Goal: Task Accomplishment & Management: Manage account settings

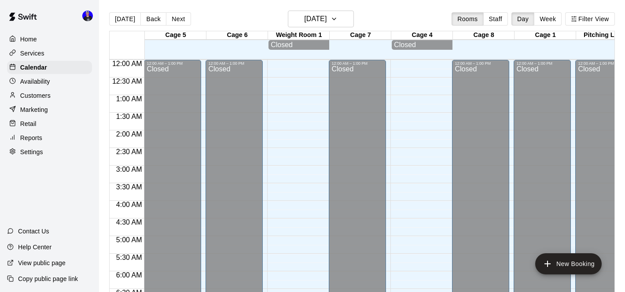
scroll to position [300, 0]
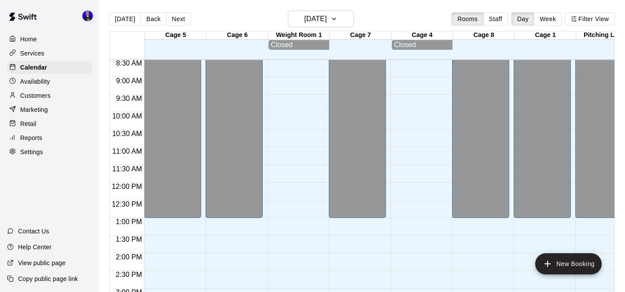
click at [39, 53] on p "Services" at bounding box center [32, 53] width 24 height 9
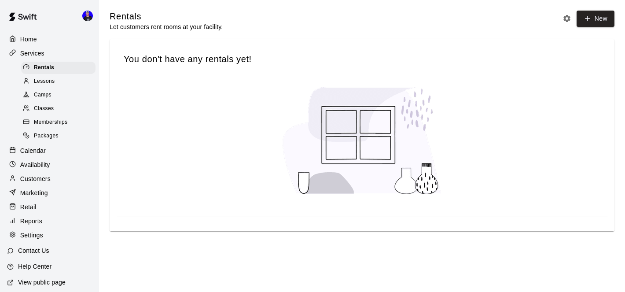
click at [47, 80] on span "Lessons" at bounding box center [44, 81] width 21 height 9
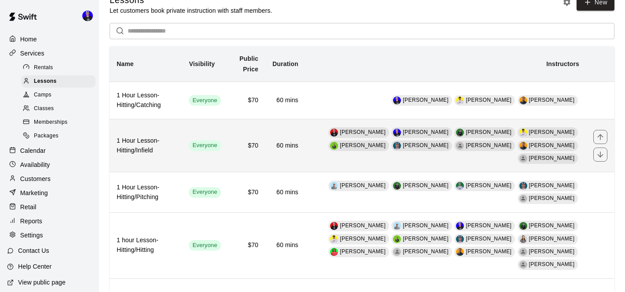
scroll to position [27, 0]
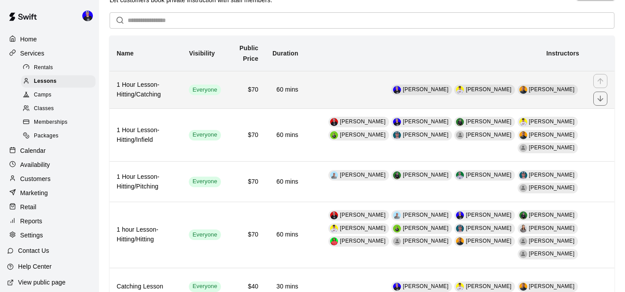
click at [445, 91] on span "[PERSON_NAME]" at bounding box center [426, 89] width 46 height 6
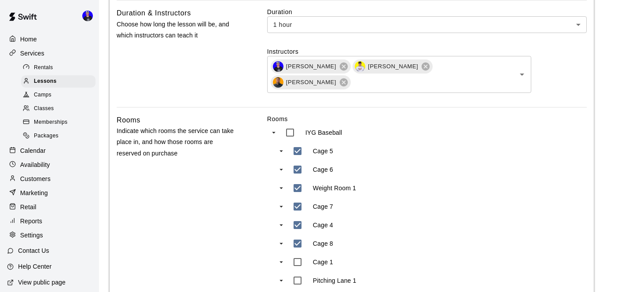
scroll to position [298, 0]
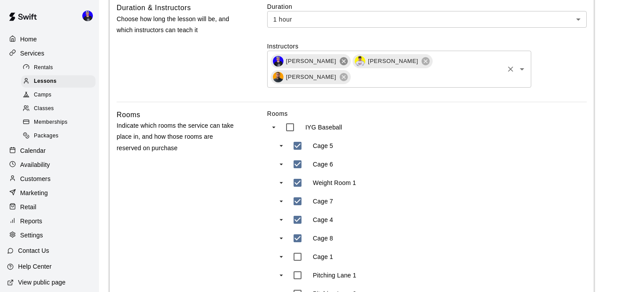
click at [340, 63] on icon at bounding box center [344, 61] width 8 height 8
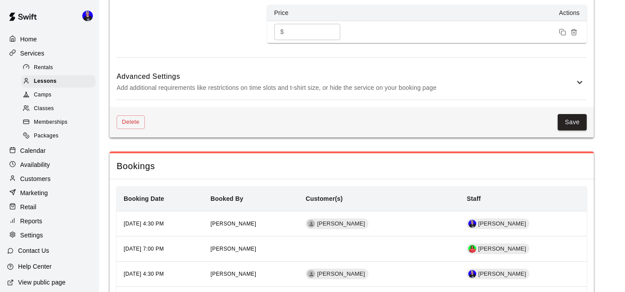
scroll to position [651, 0]
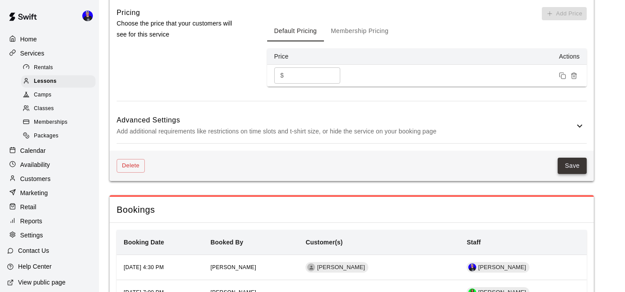
click at [572, 167] on button "Save" at bounding box center [572, 166] width 29 height 16
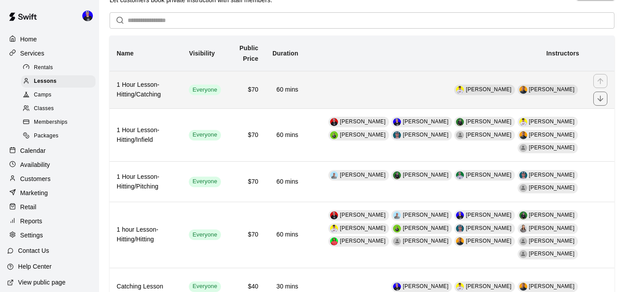
scroll to position [27, 0]
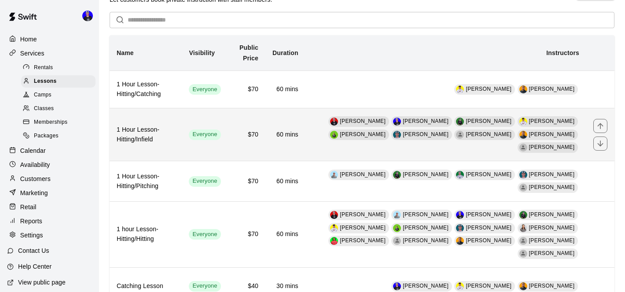
click at [312, 129] on td "[PERSON_NAME] [PERSON_NAME] [PERSON_NAME] [PERSON_NAME] [PERSON_NAME] [PERSON_N…" at bounding box center [446, 134] width 281 height 53
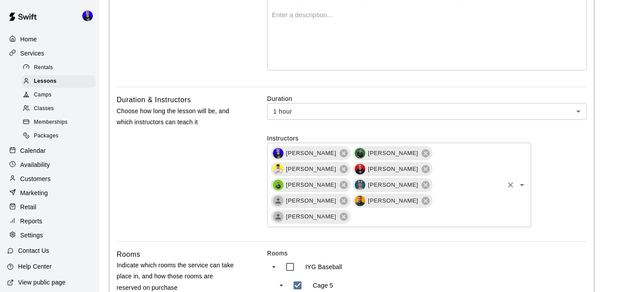
scroll to position [207, 0]
click at [339, 154] on icon at bounding box center [344, 153] width 10 height 10
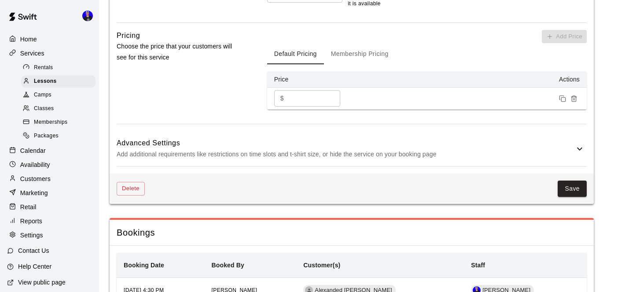
scroll to position [690, 0]
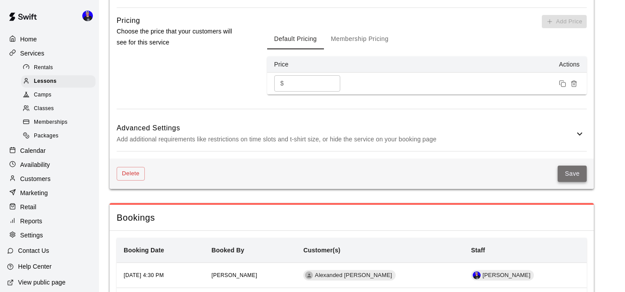
click at [569, 166] on button "Save" at bounding box center [572, 174] width 29 height 16
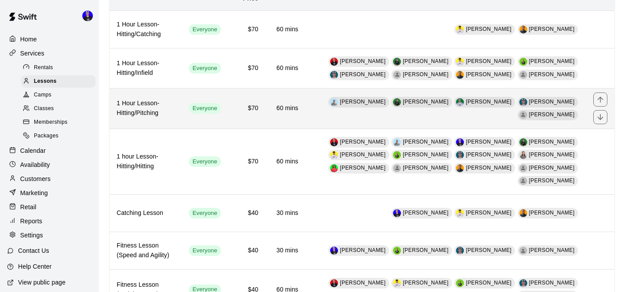
scroll to position [91, 0]
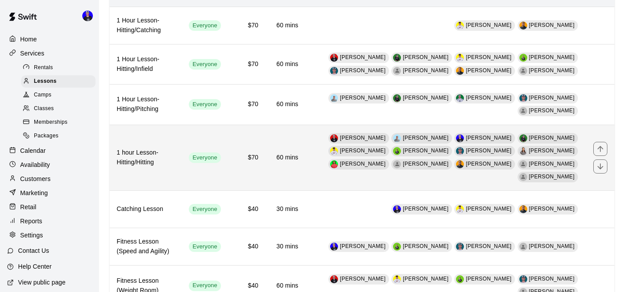
click at [331, 157] on td "[PERSON_NAME] [PERSON_NAME] [PERSON_NAME] [PERSON_NAME] [PERSON_NAME] [PERSON_N…" at bounding box center [446, 158] width 281 height 66
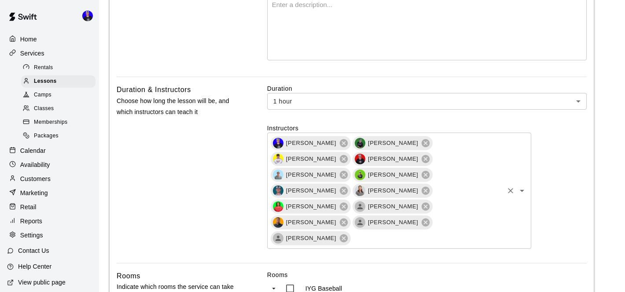
scroll to position [217, 0]
click at [340, 144] on icon at bounding box center [344, 142] width 8 height 8
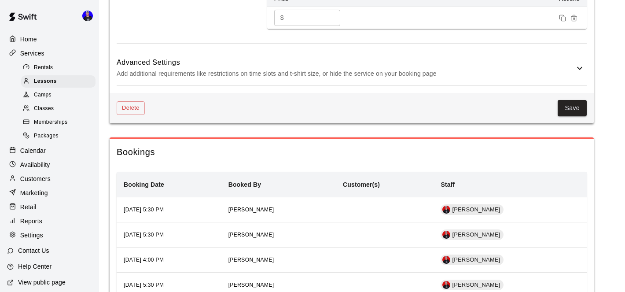
scroll to position [788, 0]
click at [571, 99] on button "Save" at bounding box center [572, 107] width 29 height 16
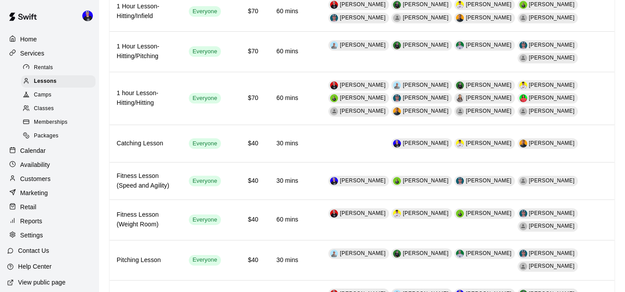
scroll to position [19, 0]
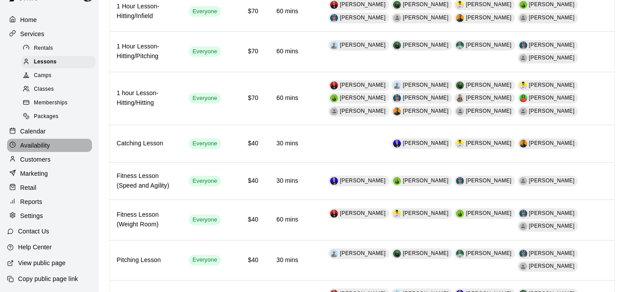
click at [41, 145] on p "Availability" at bounding box center [35, 145] width 30 height 9
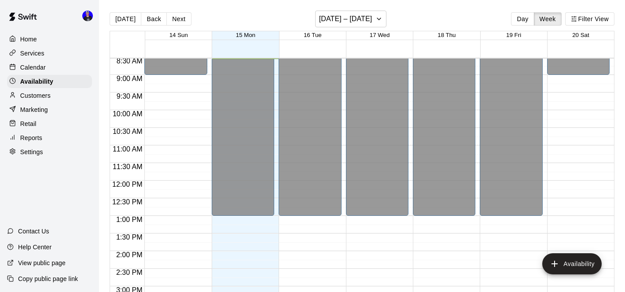
scroll to position [14, 0]
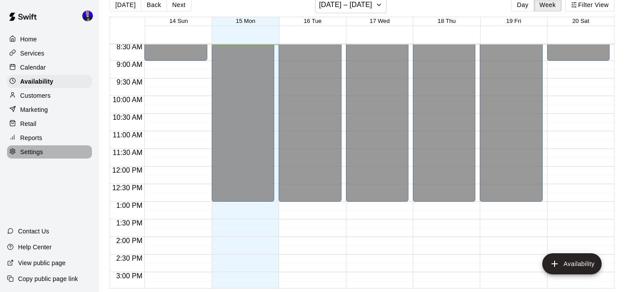
click at [37, 151] on p "Settings" at bounding box center [31, 152] width 23 height 9
select select "**"
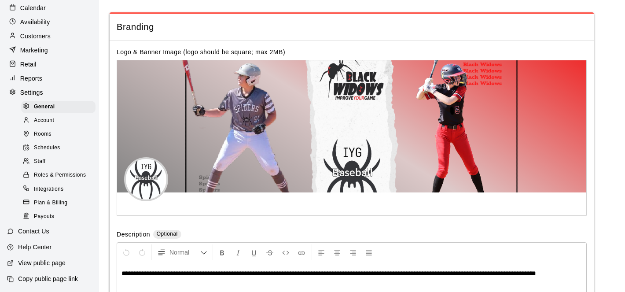
click at [39, 161] on span "Staff" at bounding box center [39, 161] width 11 height 9
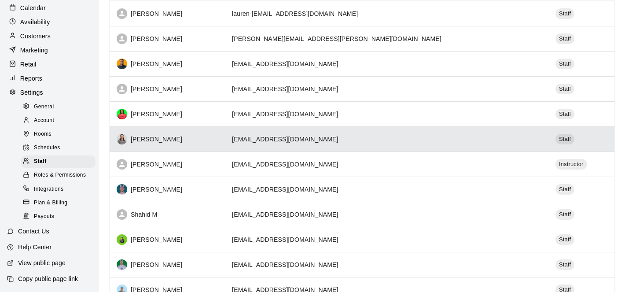
click at [368, 136] on td "[EMAIL_ADDRESS][DOMAIN_NAME]" at bounding box center [387, 138] width 324 height 25
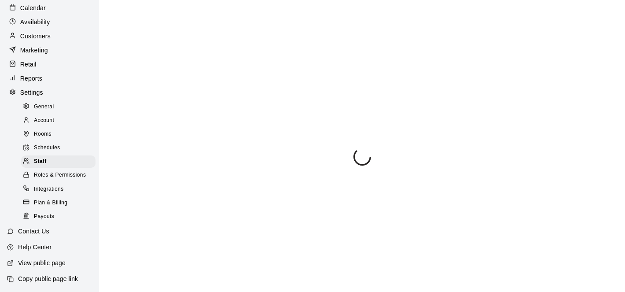
select select "**"
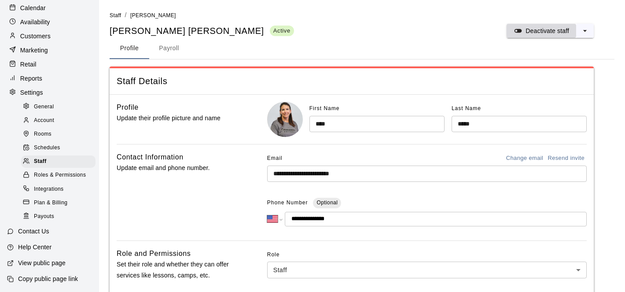
click at [537, 29] on p "Deactivate staff" at bounding box center [548, 30] width 44 height 9
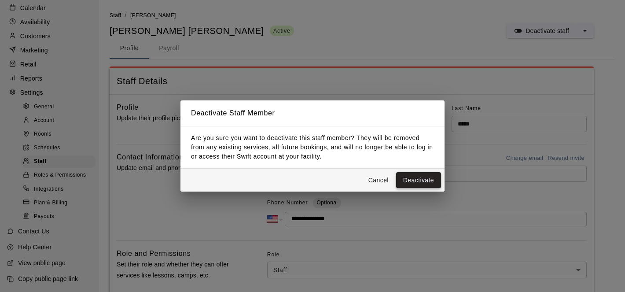
click at [423, 179] on button "Deactivate" at bounding box center [418, 180] width 45 height 16
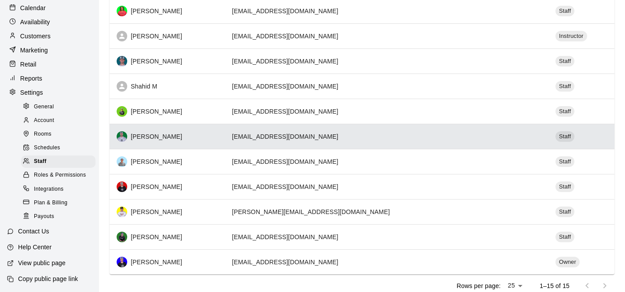
scroll to position [222, 0]
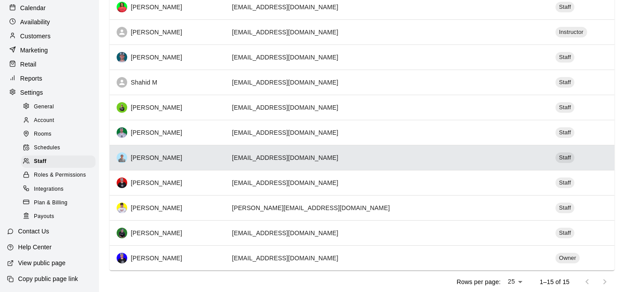
click at [340, 159] on td "[EMAIL_ADDRESS][DOMAIN_NAME]" at bounding box center [387, 157] width 324 height 25
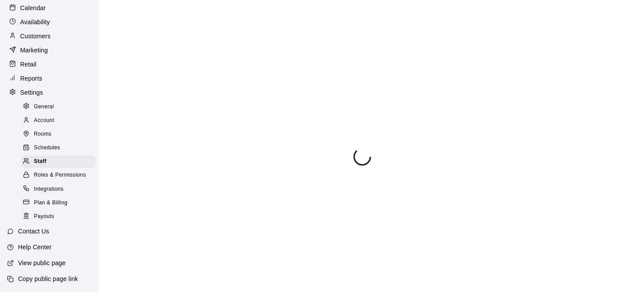
select select "**"
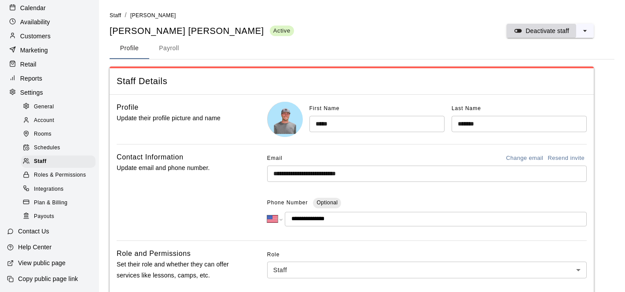
click at [539, 31] on p "Deactivate staff" at bounding box center [548, 30] width 44 height 9
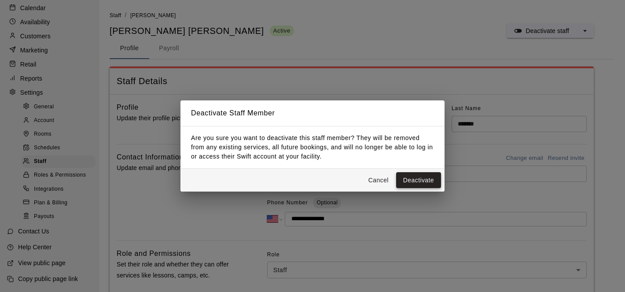
click at [416, 177] on button "Deactivate" at bounding box center [418, 180] width 45 height 16
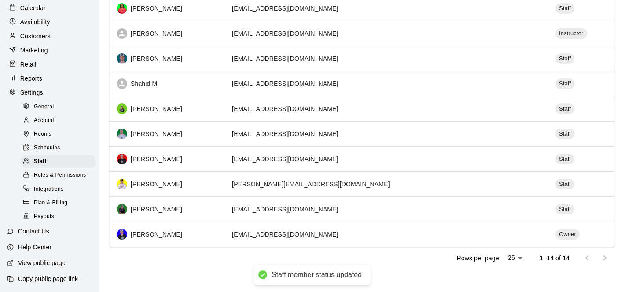
scroll to position [223, 0]
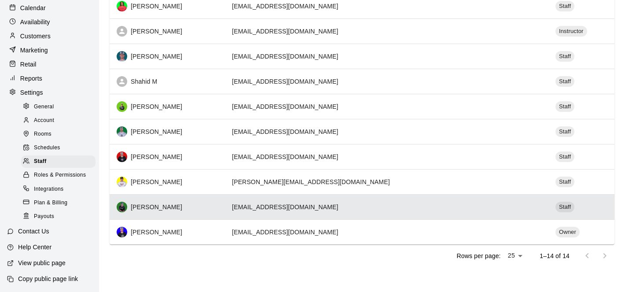
click at [325, 205] on td "[EMAIL_ADDRESS][DOMAIN_NAME]" at bounding box center [387, 206] width 324 height 25
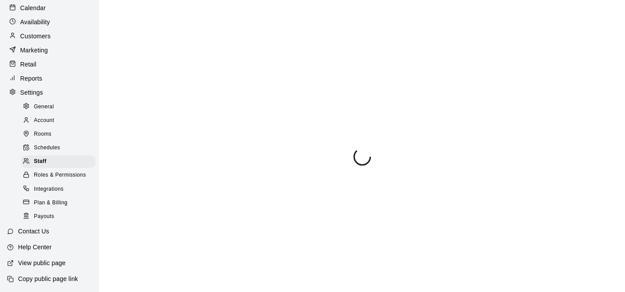
select select "**"
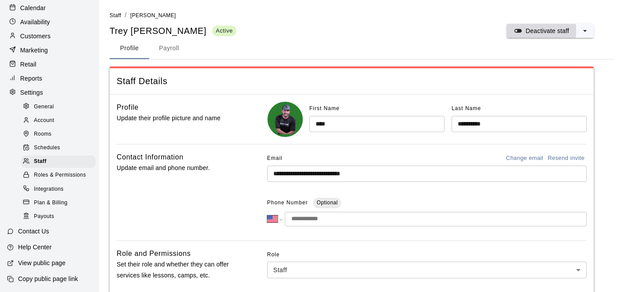
click at [538, 26] on p "Deactivate staff" at bounding box center [548, 30] width 44 height 9
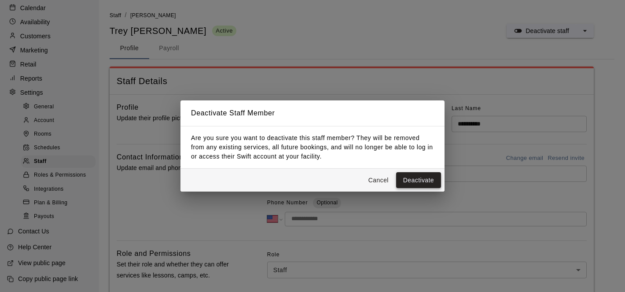
click at [420, 179] on button "Deactivate" at bounding box center [418, 180] width 45 height 16
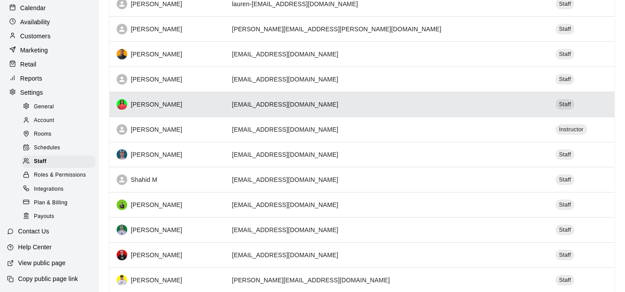
scroll to position [126, 0]
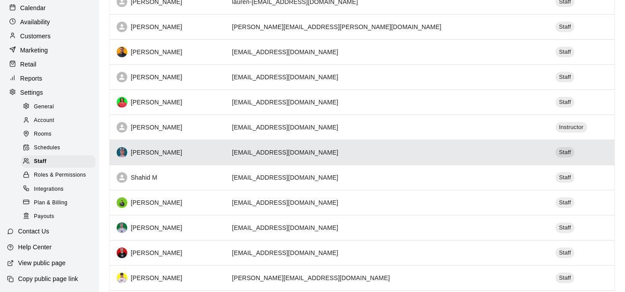
click at [331, 154] on td "[EMAIL_ADDRESS][DOMAIN_NAME]" at bounding box center [387, 152] width 324 height 25
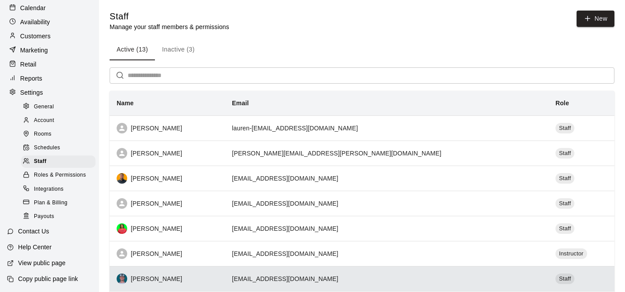
select select "**"
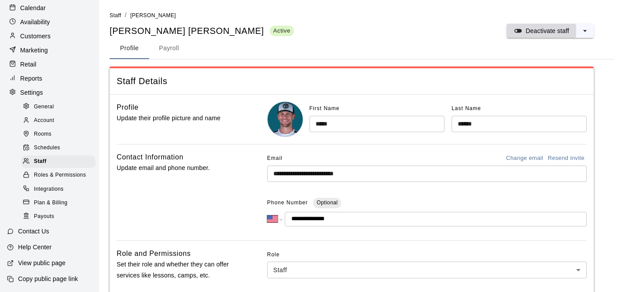
click at [533, 33] on p "Deactivate staff" at bounding box center [548, 30] width 44 height 9
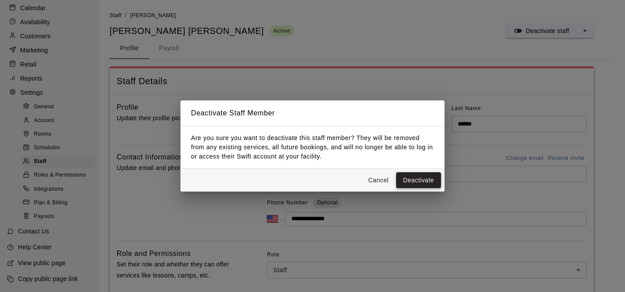
click at [429, 176] on button "Deactivate" at bounding box center [418, 180] width 45 height 16
